Goal: Check status: Check status

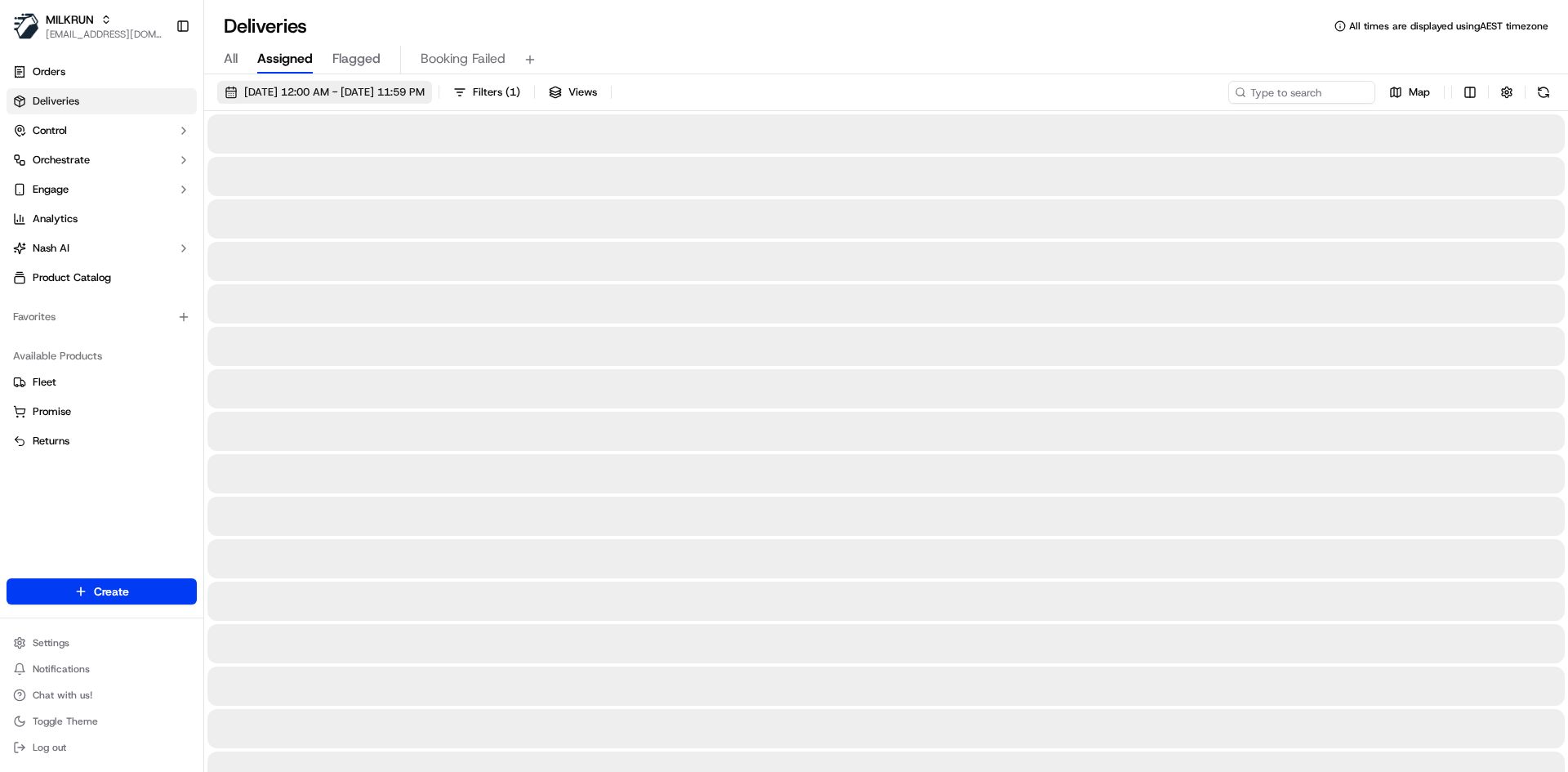
click at [335, 83] on button "[DATE] 12:00 AM - [DATE] 11:59 PM" at bounding box center [324, 92] width 215 height 23
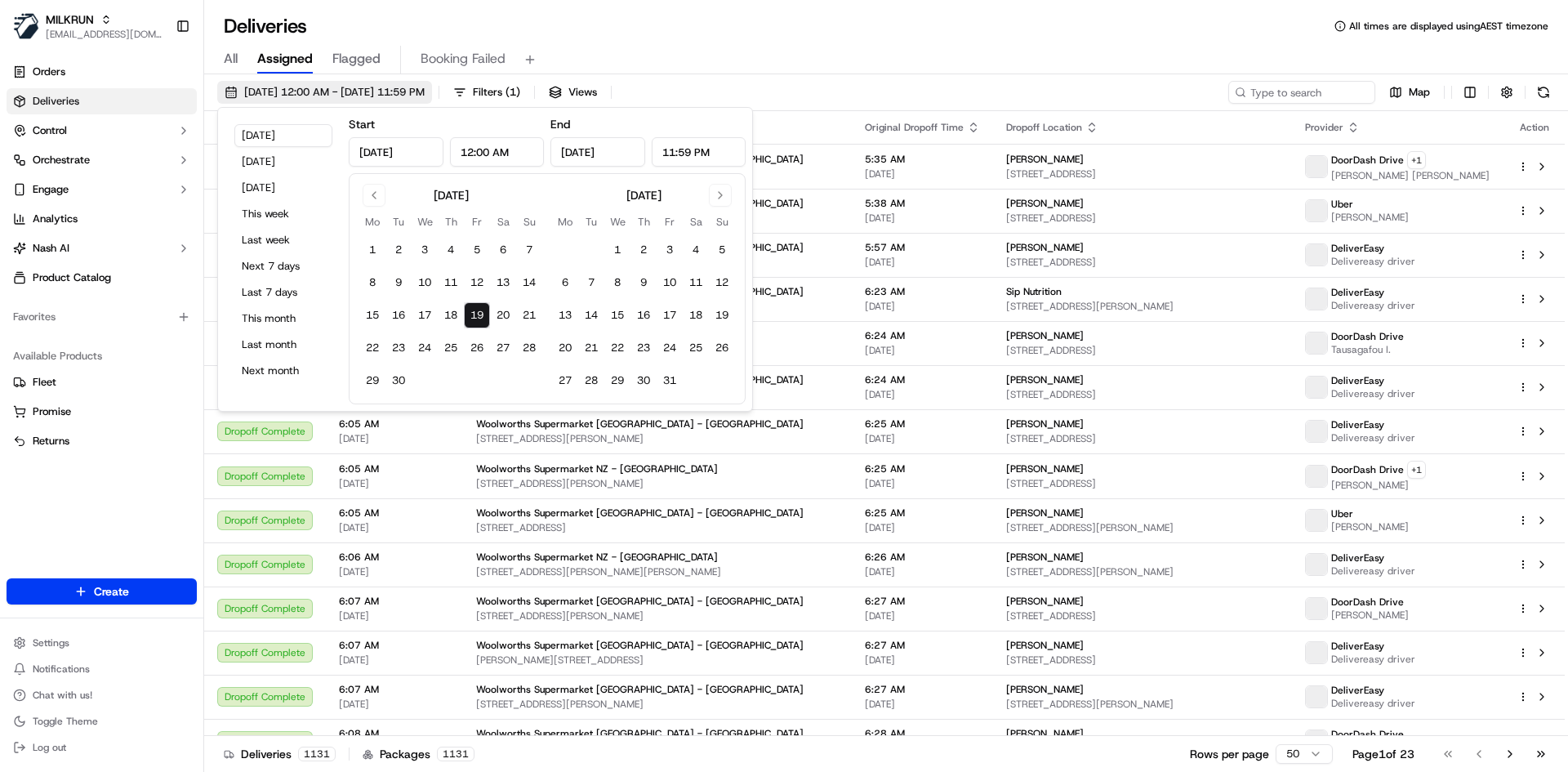
click at [333, 89] on span "19/09/2025 12:00 AM - 19/09/2025 11:59 PM" at bounding box center [334, 92] width 180 height 15
type input "Sep 19, 2025"
type input "12:00 AM"
type input "Sep 19, 2025"
type input "11:59 PM"
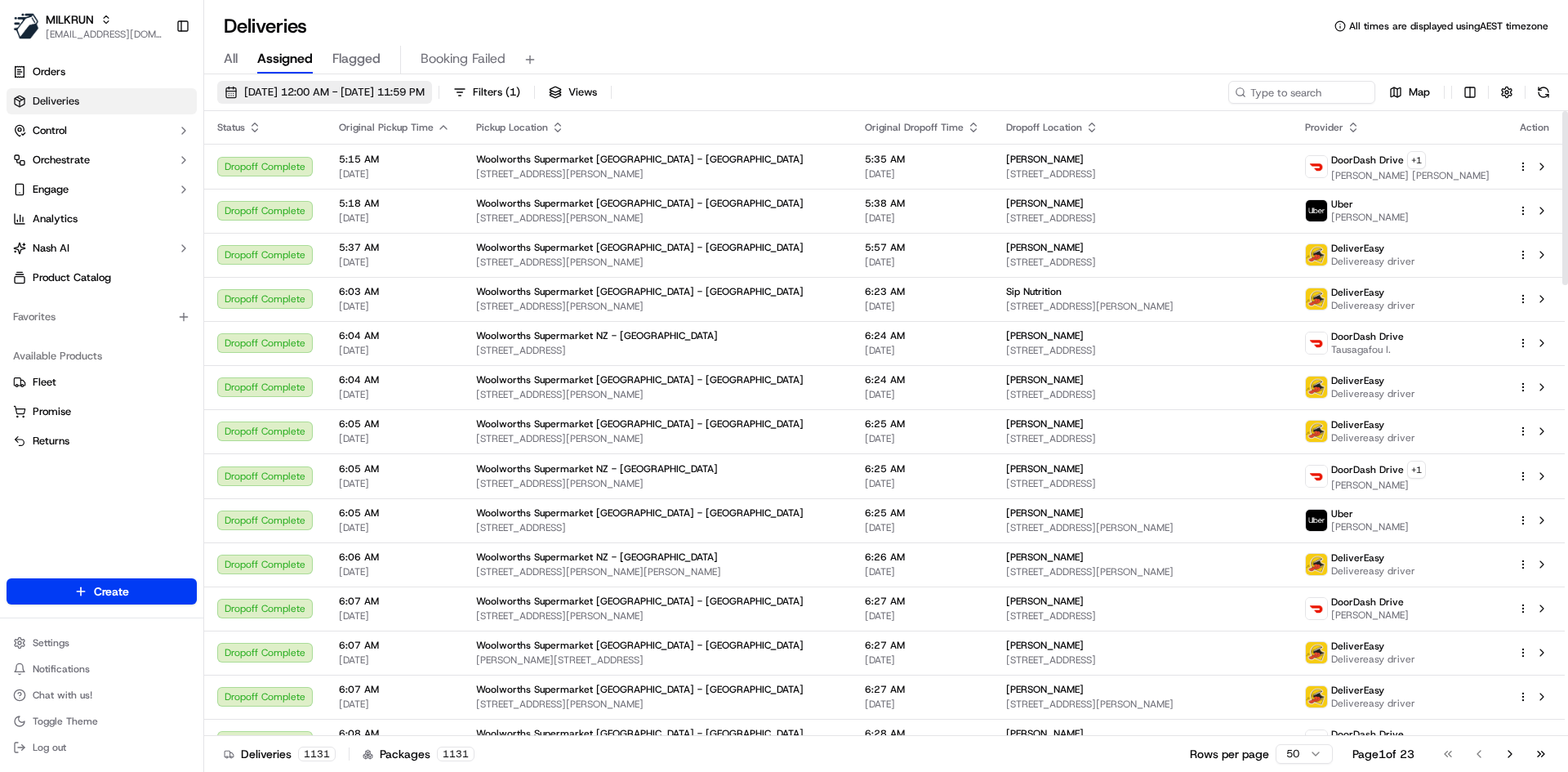
click at [310, 98] on span "19/09/2025 12:00 AM - 19/09/2025 11:59 PM" at bounding box center [334, 92] width 180 height 15
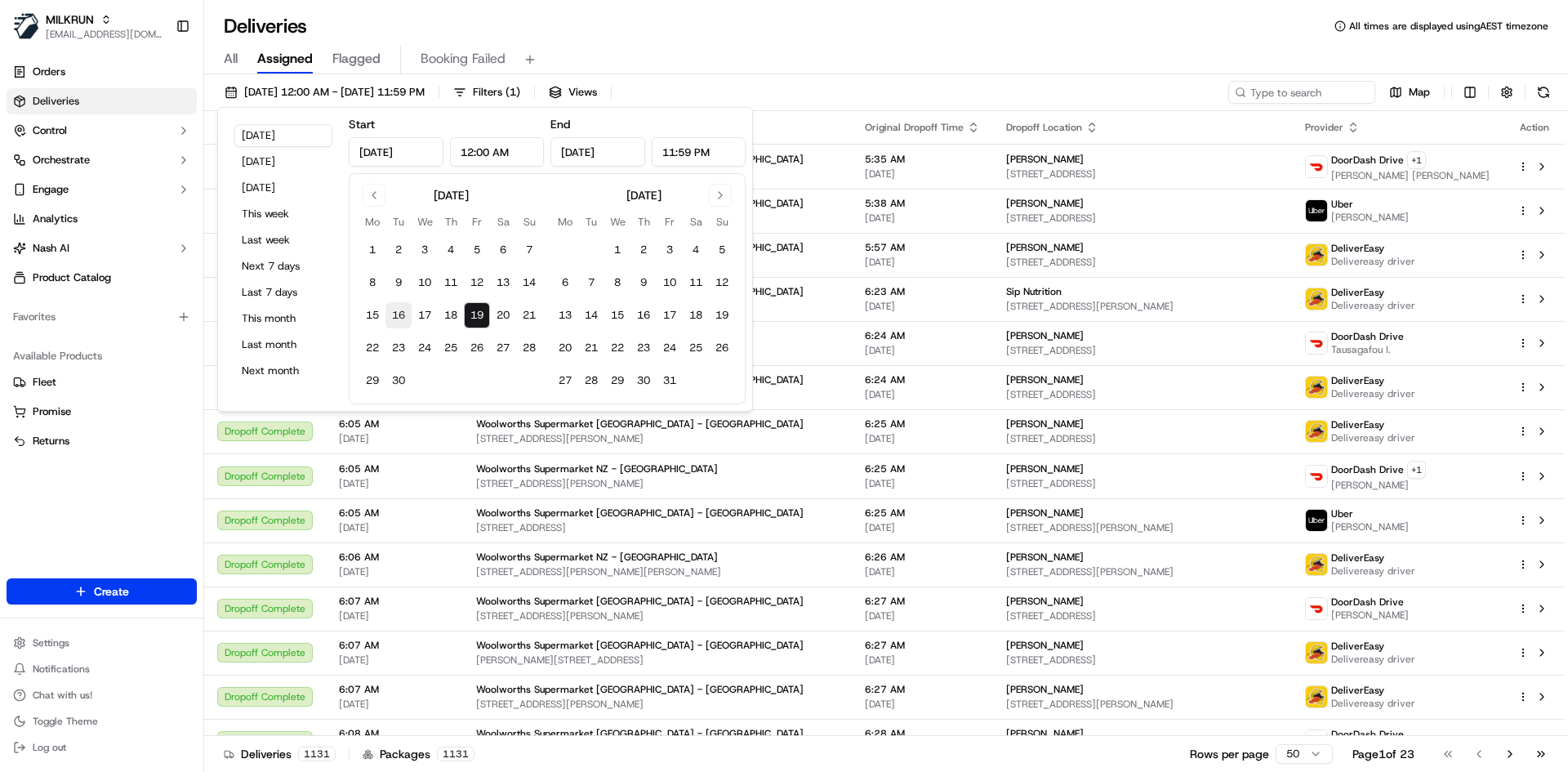
click at [393, 316] on button "16" at bounding box center [398, 315] width 26 height 26
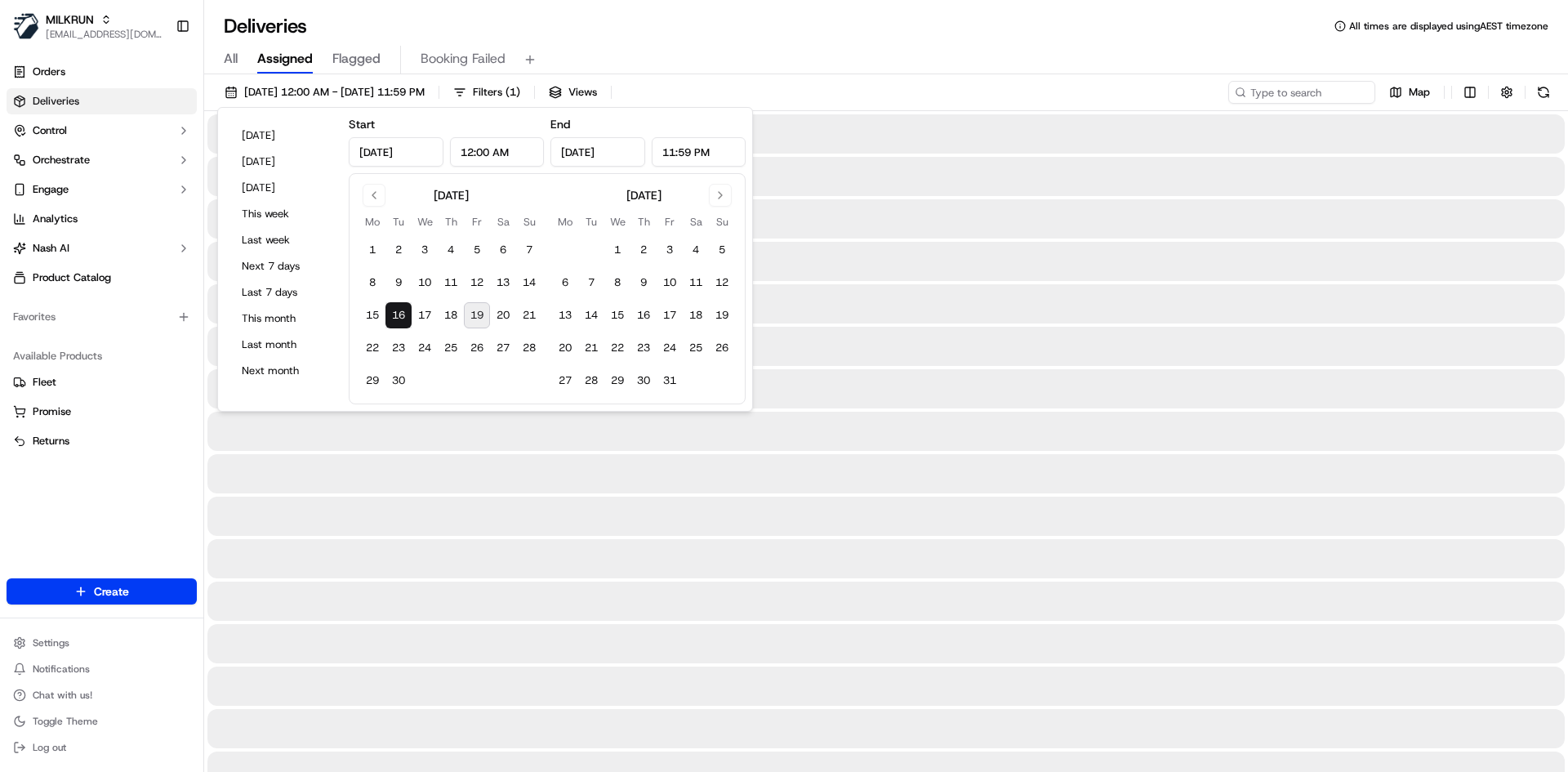
type input "Sep 16, 2025"
click at [804, 59] on div "All Assigned Flagged Booking Failed" at bounding box center [886, 59] width 1364 height 29
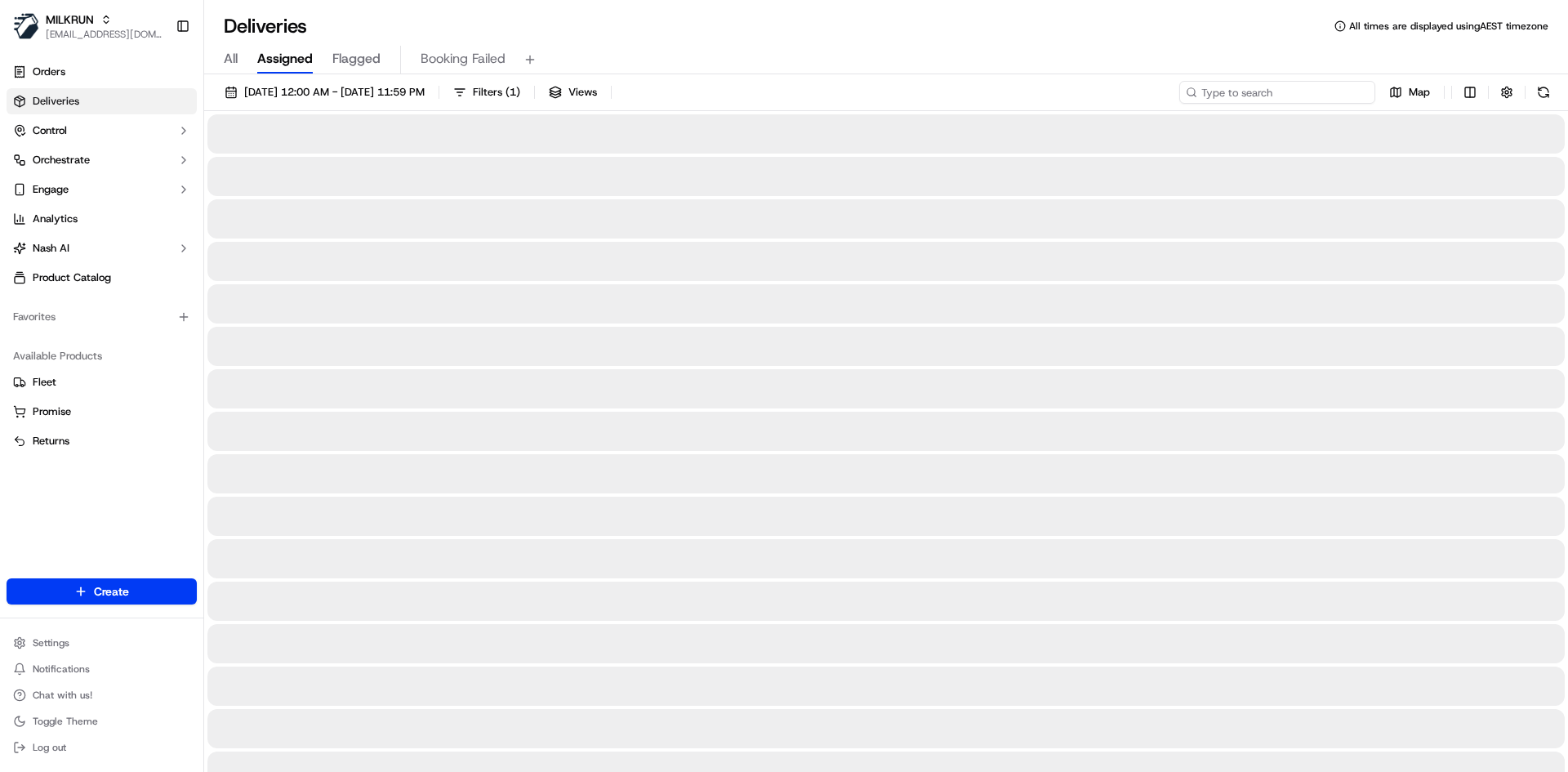
click at [1355, 96] on input at bounding box center [1277, 92] width 196 height 23
paste input "Chizzle L"
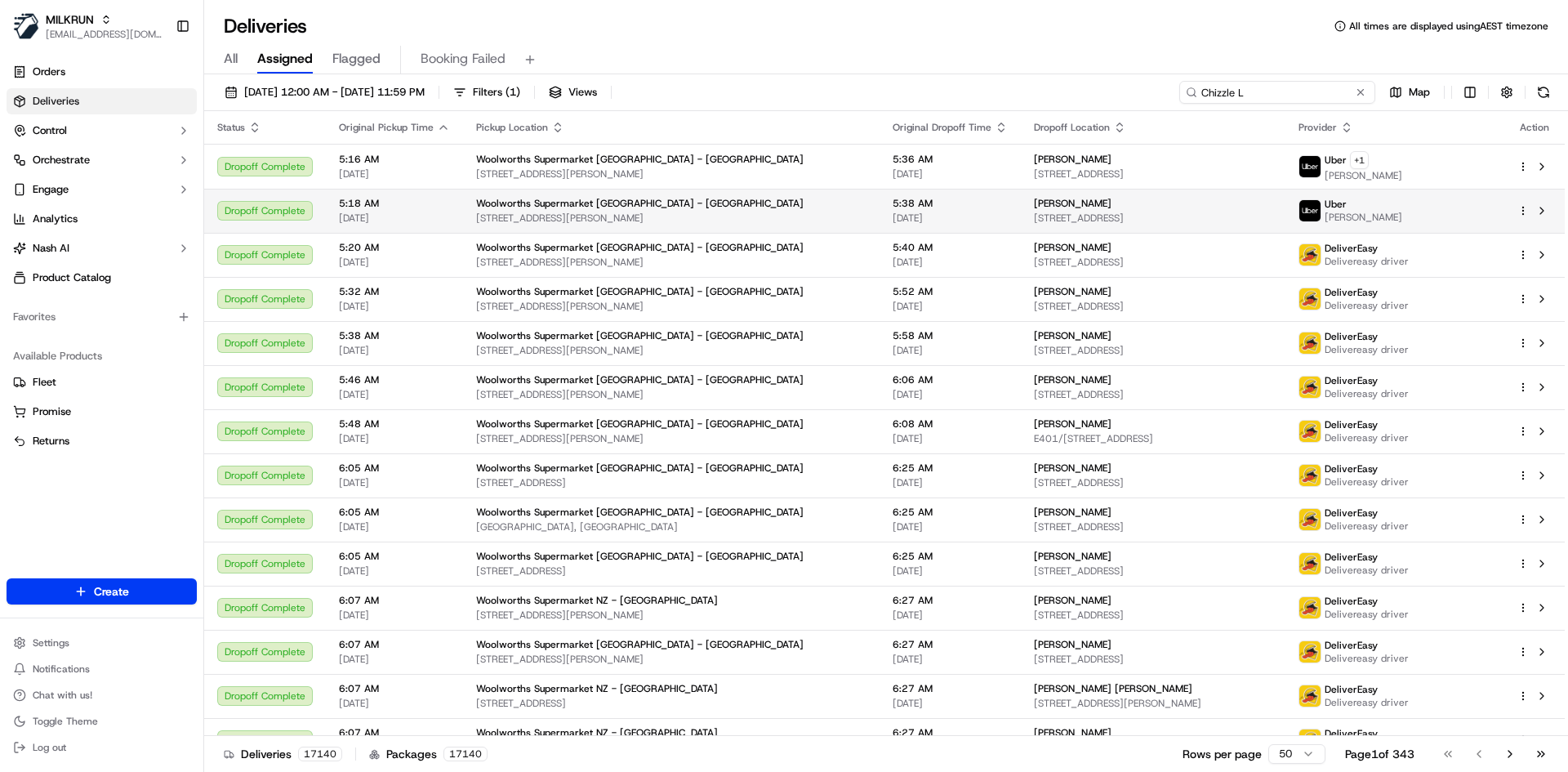
type input "Chizzle L"
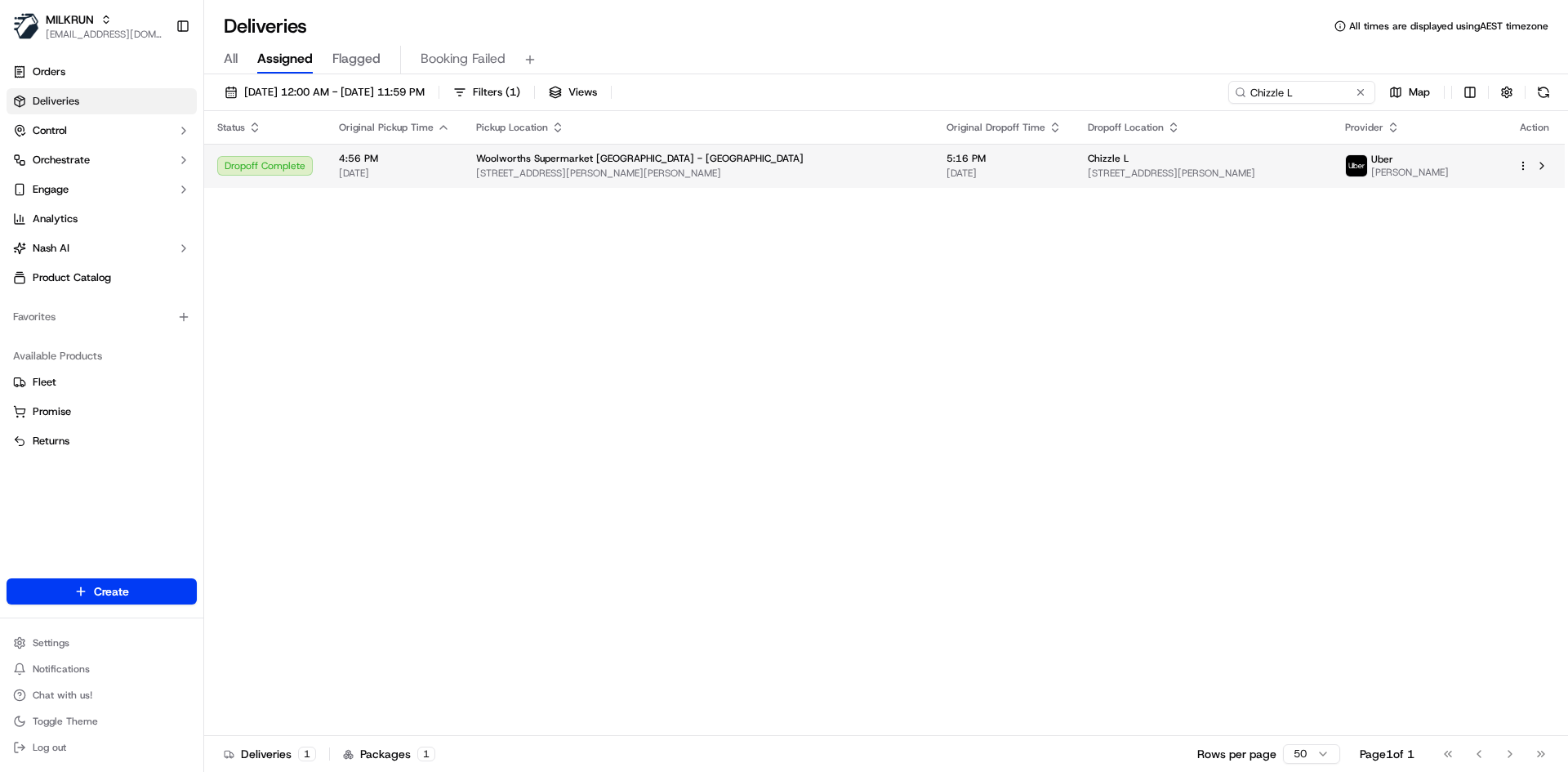
click at [438, 169] on span "[DATE]" at bounding box center [394, 173] width 111 height 13
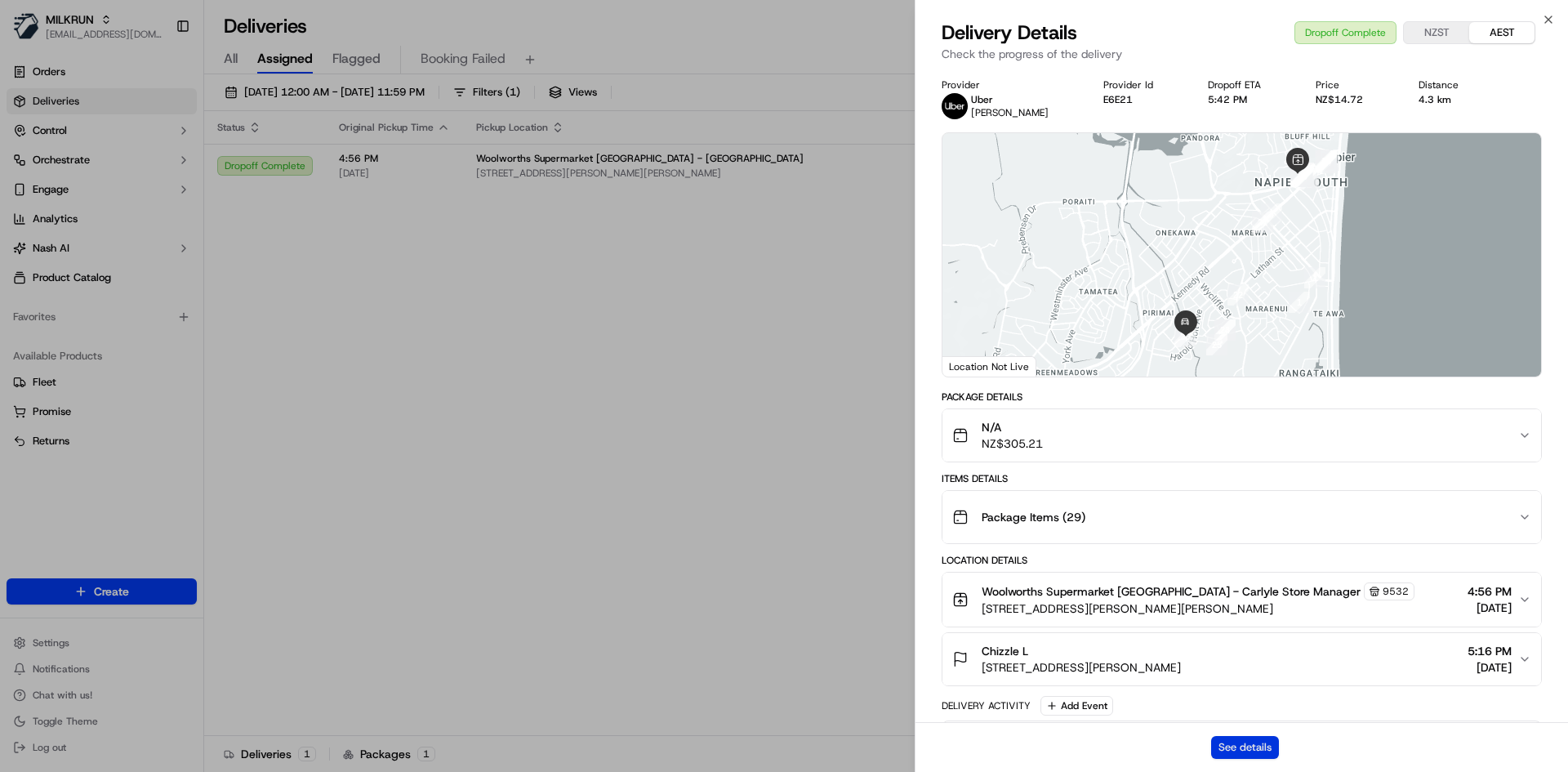
click at [1232, 739] on button "See details" at bounding box center [1245, 746] width 68 height 23
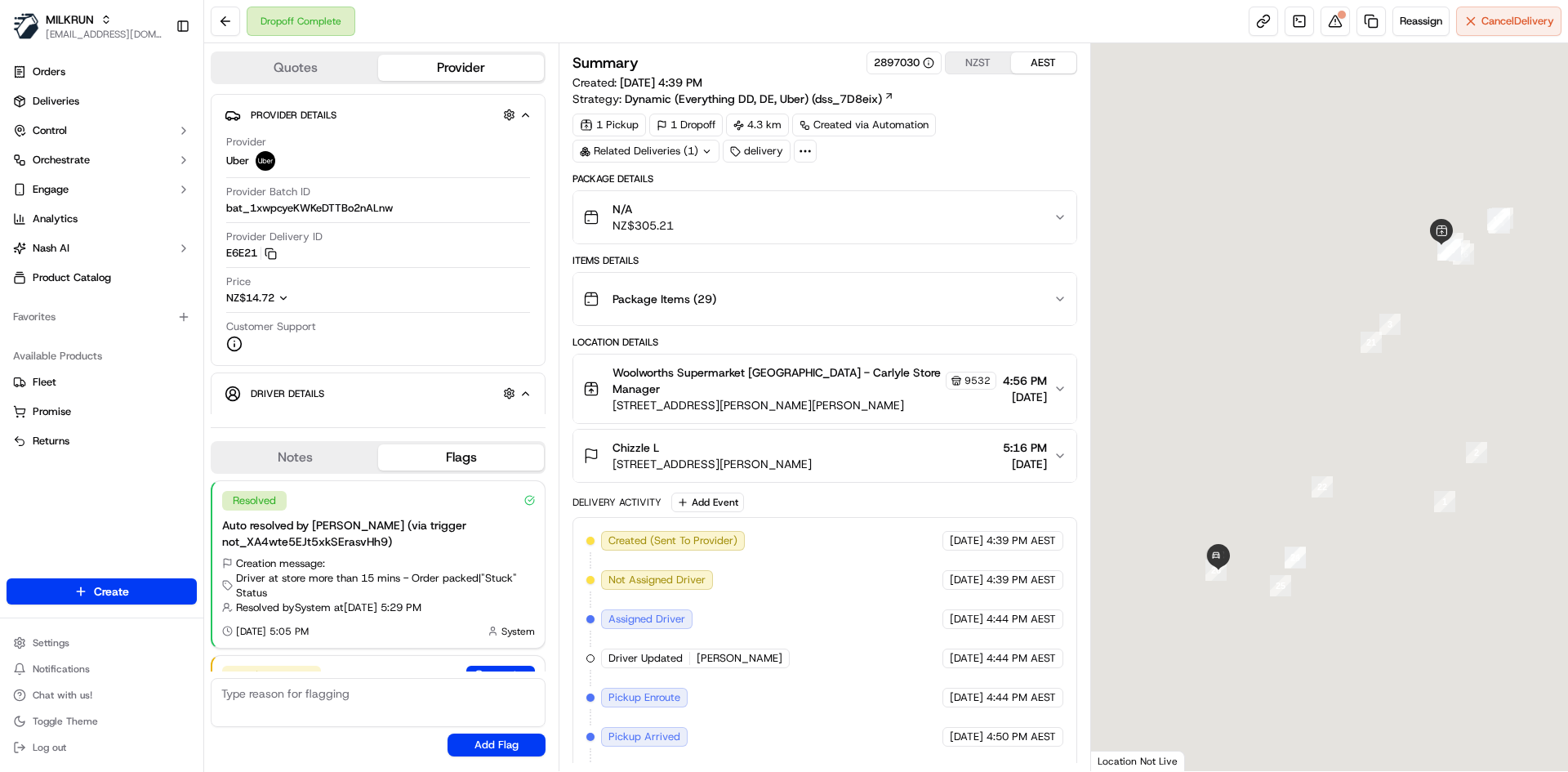
scroll to position [92, 0]
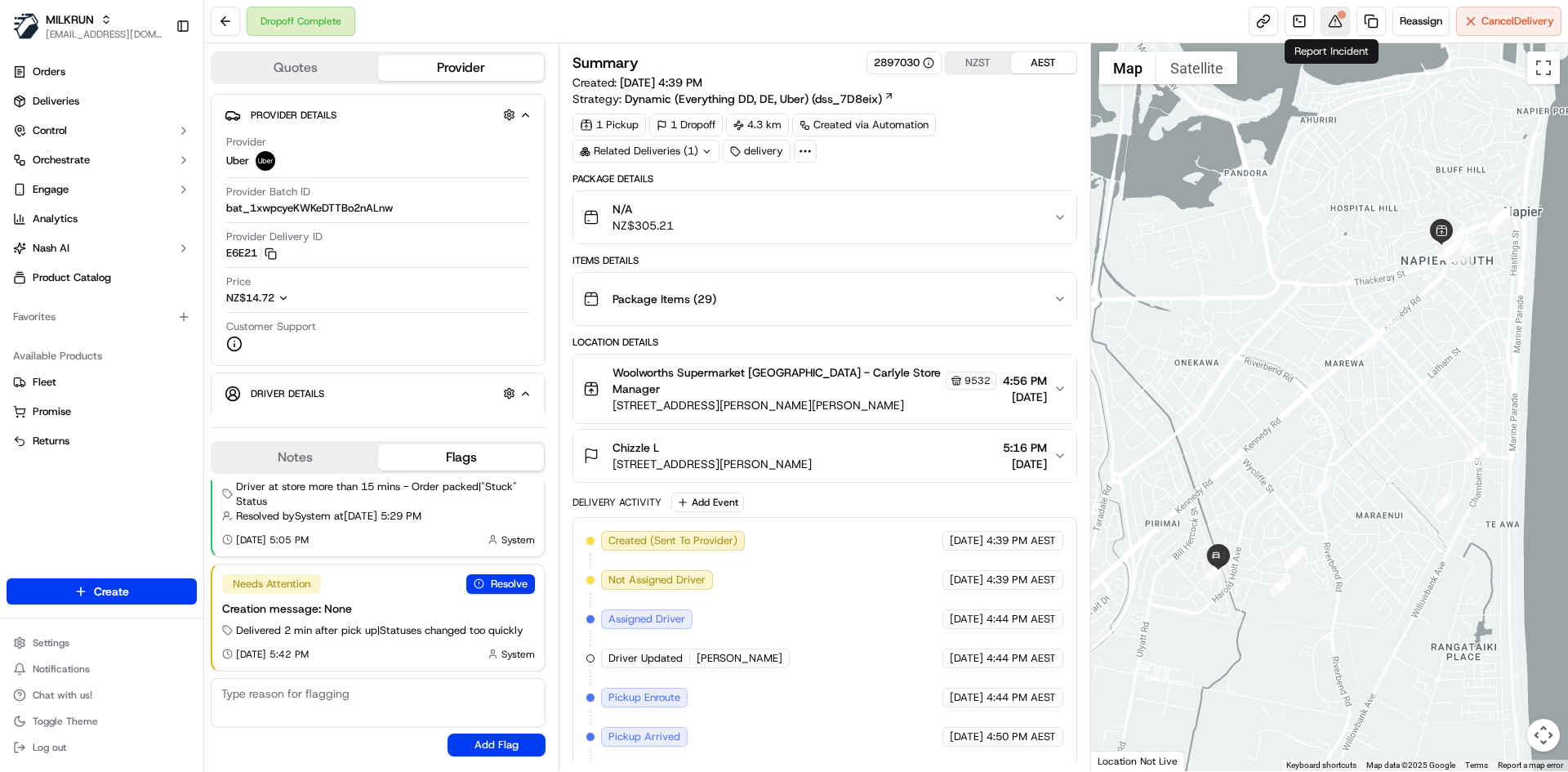
click at [1324, 22] on button at bounding box center [1335, 22] width 30 height 30
click at [1331, 21] on button at bounding box center [1335, 22] width 30 height 30
